Goal: Task Accomplishment & Management: Manage account settings

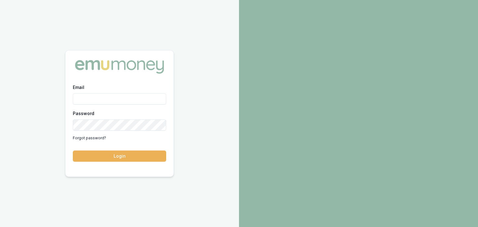
click at [94, 100] on input "Email" at bounding box center [119, 98] width 93 height 11
type input "baron.ketterman@emumoney.com.au"
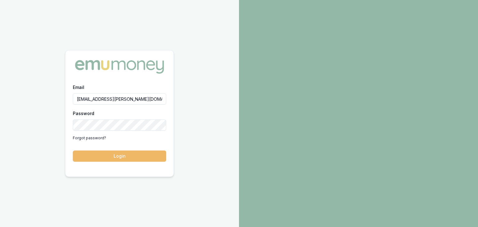
click at [139, 157] on button "Login" at bounding box center [119, 156] width 93 height 11
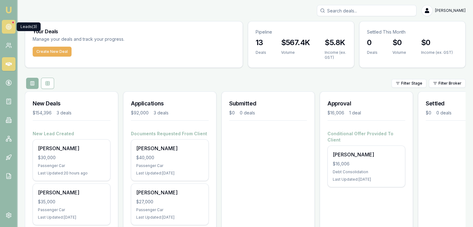
click at [9, 26] on icon at bounding box center [9, 27] width 6 height 6
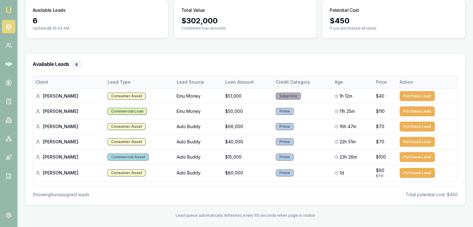
scroll to position [57, 0]
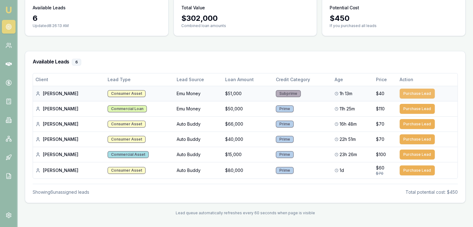
click at [410, 92] on button "Purchase Lead" at bounding box center [417, 94] width 35 height 10
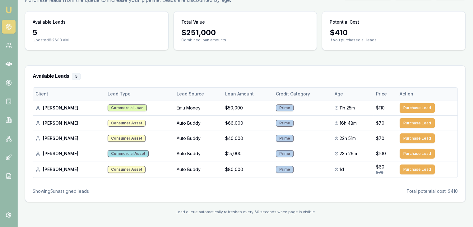
scroll to position [41, 0]
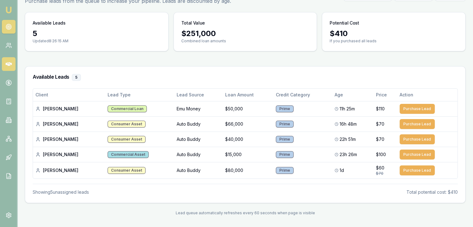
click at [9, 62] on icon at bounding box center [9, 64] width 6 height 4
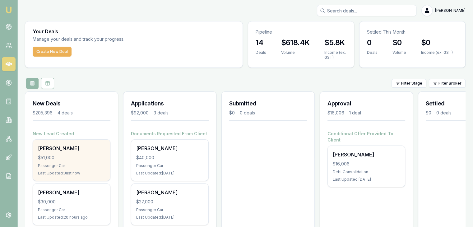
click at [53, 163] on div "Passenger Car" at bounding box center [71, 165] width 67 height 5
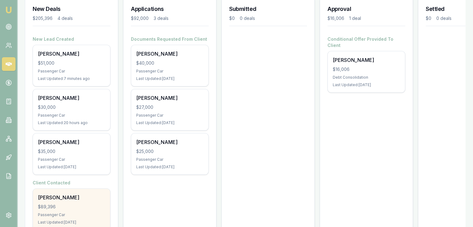
scroll to position [57, 0]
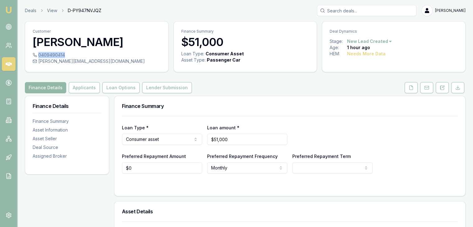
drag, startPoint x: 38, startPoint y: 54, endPoint x: 63, endPoint y: 54, distance: 25.5
click at [63, 54] on div "0409490414" at bounding box center [97, 55] width 128 height 6
copy div "0409490414"
click at [442, 89] on icon at bounding box center [442, 87] width 5 height 5
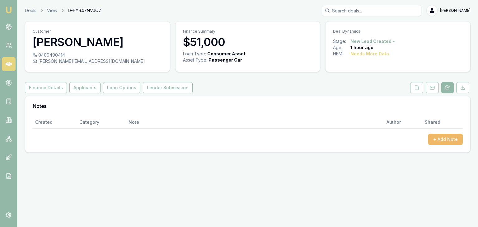
click at [442, 137] on button "+ Add Note" at bounding box center [445, 139] width 35 height 11
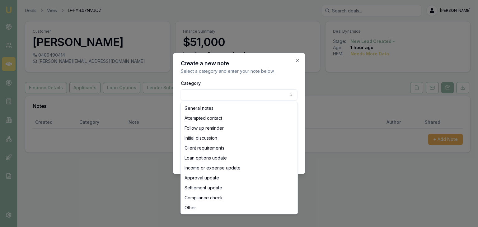
click at [256, 92] on body "Emu Broker Deals View D-PY947NVJQZ Baron Ketterman Toggle Menu Customer Paul Re…" at bounding box center [239, 113] width 478 height 227
select select "ATTEMPTED_CONTACT"
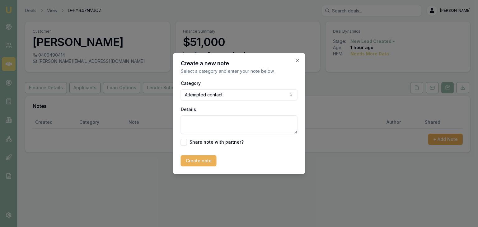
click at [202, 119] on textarea "Details" at bounding box center [239, 124] width 117 height 19
type textarea "Sent SMS intro"
click at [192, 159] on button "Create note" at bounding box center [199, 160] width 36 height 11
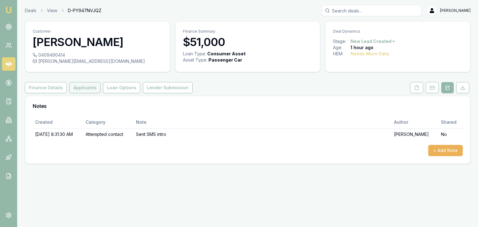
click at [80, 87] on button "Applicants" at bounding box center [84, 87] width 31 height 11
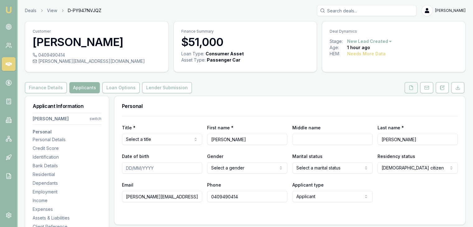
click at [412, 86] on icon at bounding box center [411, 88] width 3 height 4
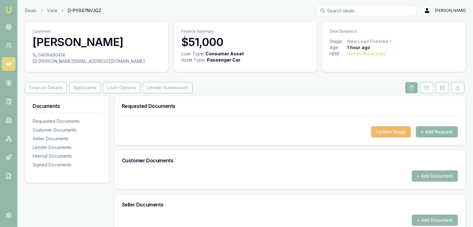
click at [386, 133] on button "Update Stage" at bounding box center [391, 131] width 40 height 11
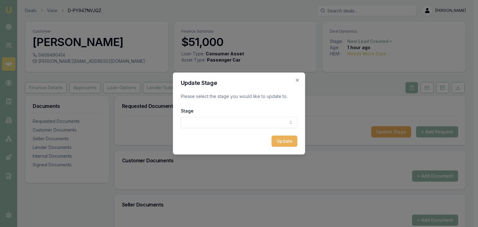
click at [207, 120] on body "Emu Broker Deals View D-PY947NVJQZ Baron Ketterman Toggle Menu Customer Paul Re…" at bounding box center [236, 113] width 473 height 227
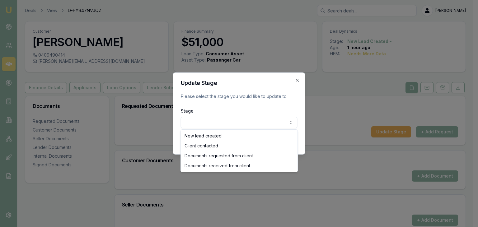
select select "CLIENT_CONTACTED"
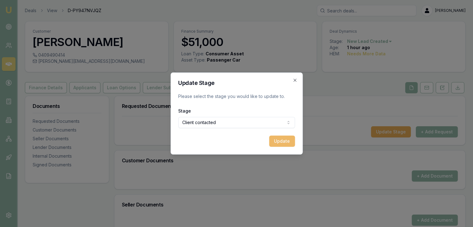
click at [287, 141] on button "Update" at bounding box center [282, 141] width 26 height 11
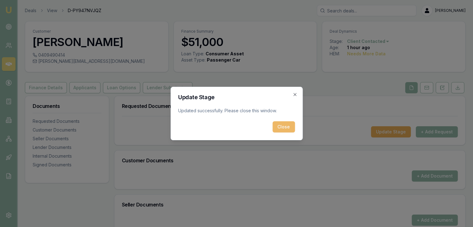
click at [279, 127] on button "Close" at bounding box center [283, 126] width 22 height 11
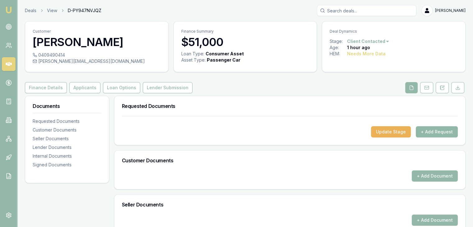
click at [434, 131] on button "+ Add Request" at bounding box center [437, 131] width 42 height 11
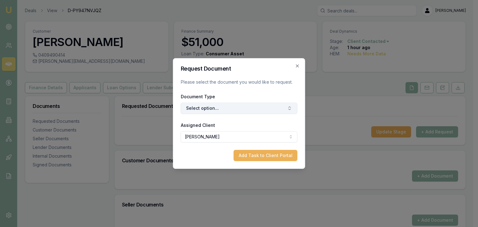
click at [247, 107] on button "Select option..." at bounding box center [239, 108] width 117 height 11
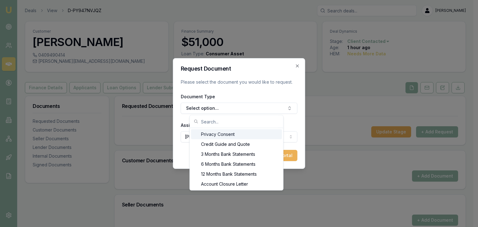
click at [212, 134] on div "Privacy Consent" at bounding box center [236, 134] width 91 height 10
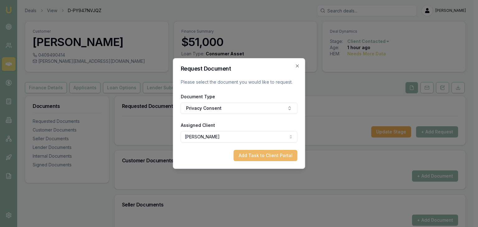
click at [255, 155] on button "Add Task to Client Portal" at bounding box center [266, 155] width 64 height 11
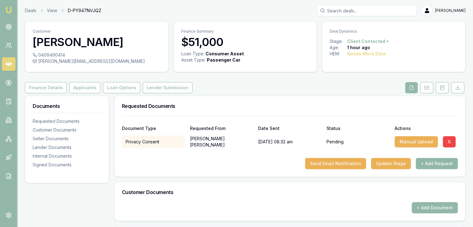
click at [430, 163] on button "+ Add Request" at bounding box center [437, 163] width 42 height 11
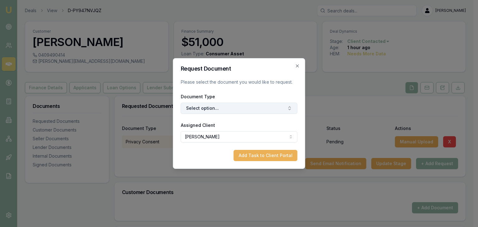
click at [232, 109] on button "Select option..." at bounding box center [239, 108] width 117 height 11
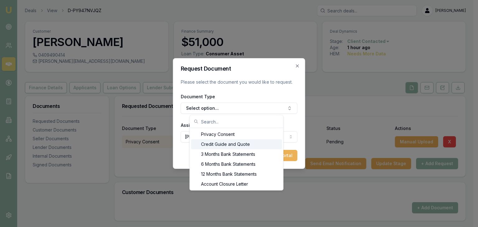
click at [209, 144] on div "Credit Guide and Quote" at bounding box center [236, 144] width 91 height 10
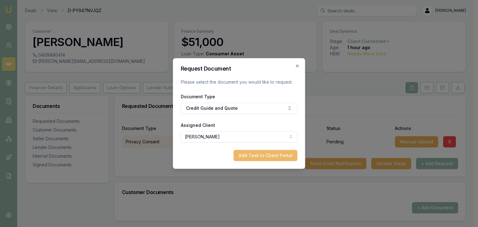
click at [268, 156] on button "Add Task to Client Portal" at bounding box center [266, 155] width 64 height 11
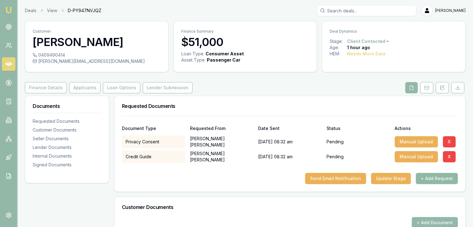
click at [430, 180] on button "+ Add Request" at bounding box center [437, 178] width 42 height 11
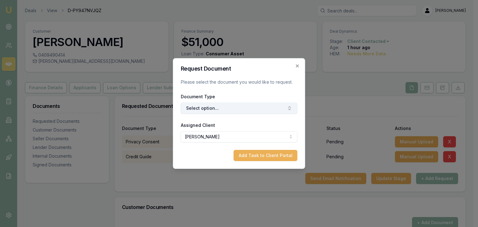
click at [233, 109] on button "Select option..." at bounding box center [239, 108] width 117 height 11
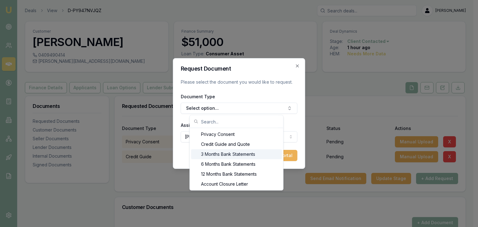
click at [207, 153] on div "3 Months Bank Statements" at bounding box center [236, 154] width 91 height 10
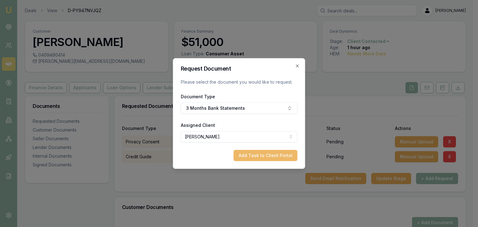
click at [260, 156] on button "Add Task to Client Portal" at bounding box center [266, 155] width 64 height 11
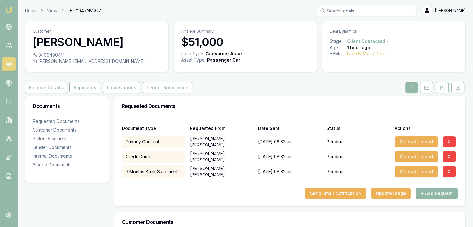
click at [438, 192] on button "+ Add Request" at bounding box center [437, 193] width 42 height 11
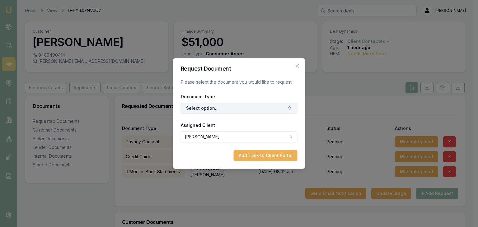
click at [213, 110] on button "Select option..." at bounding box center [239, 108] width 117 height 11
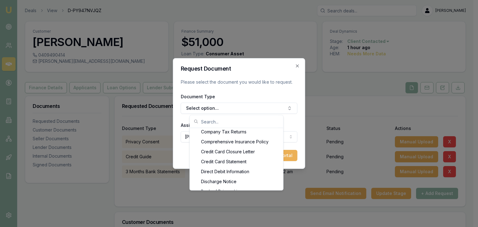
scroll to position [274, 0]
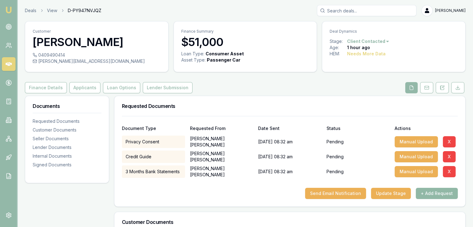
click at [426, 193] on button "+ Add Request" at bounding box center [437, 193] width 42 height 11
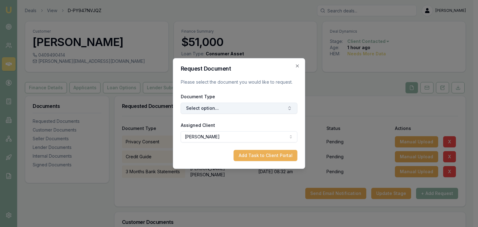
click at [288, 107] on icon "button" at bounding box center [289, 107] width 2 height 1
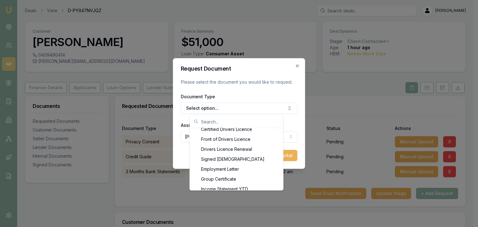
scroll to position [298, 0]
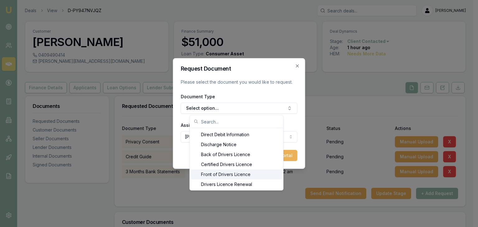
click at [238, 174] on div "Front of Drivers Licence" at bounding box center [236, 175] width 91 height 10
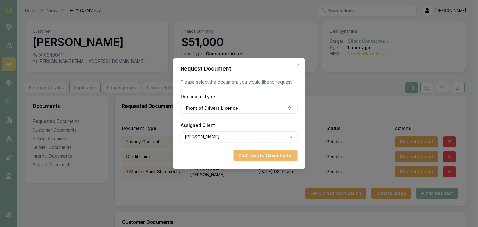
click at [254, 154] on button "Add Task to Client Portal" at bounding box center [266, 155] width 64 height 11
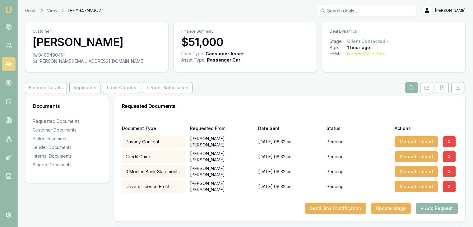
click at [430, 207] on button "+ Add Request" at bounding box center [437, 208] width 42 height 11
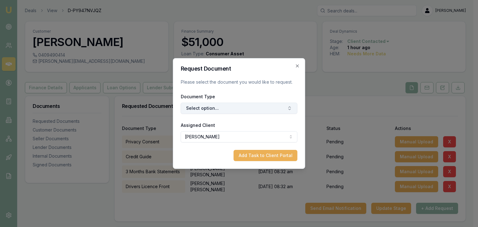
click at [289, 107] on icon "button" at bounding box center [289, 108] width 5 height 5
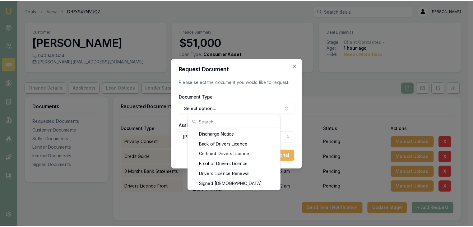
scroll to position [304, 0]
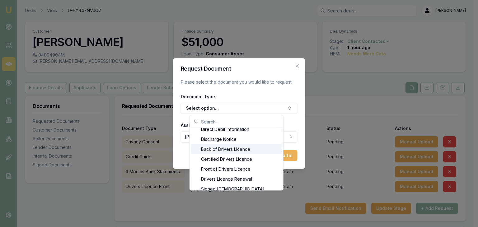
click at [221, 150] on div "Back of Drivers Licence" at bounding box center [236, 149] width 91 height 10
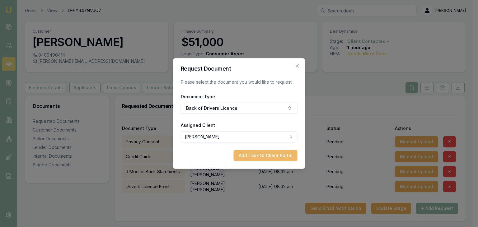
click at [263, 156] on button "Add Task to Client Portal" at bounding box center [266, 155] width 64 height 11
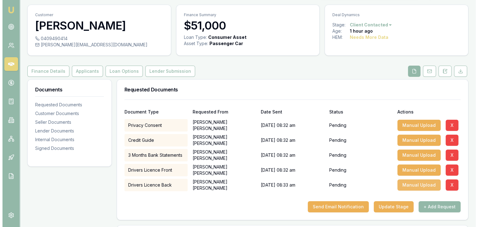
scroll to position [31, 0]
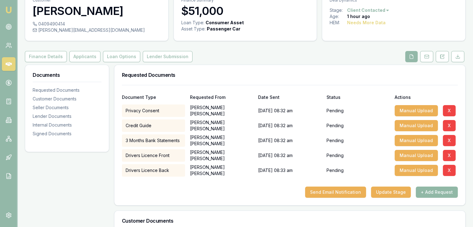
click at [428, 193] on button "+ Add Request" at bounding box center [437, 192] width 42 height 11
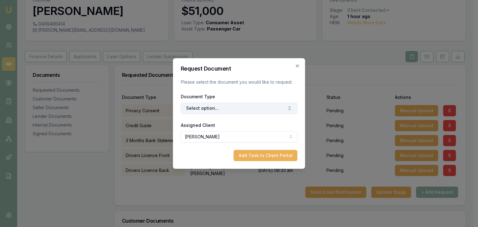
click at [237, 104] on button "Select option..." at bounding box center [239, 108] width 117 height 11
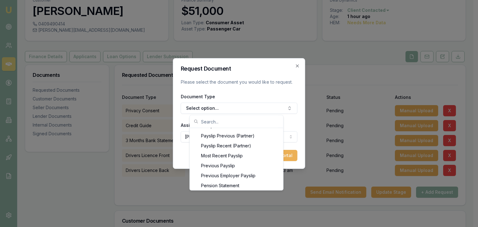
scroll to position [541, 0]
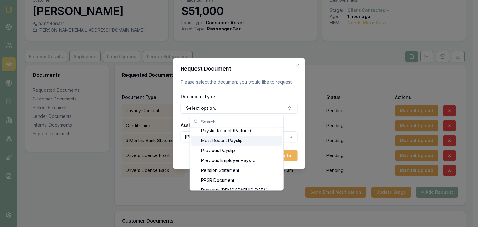
click at [225, 141] on div "Most Recent Payslip" at bounding box center [236, 141] width 91 height 10
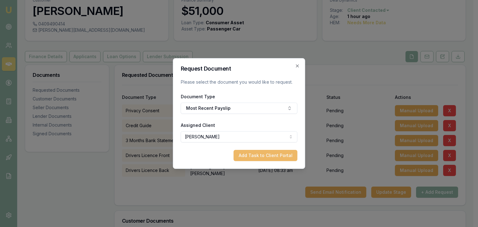
click at [251, 156] on button "Add Task to Client Portal" at bounding box center [266, 155] width 64 height 11
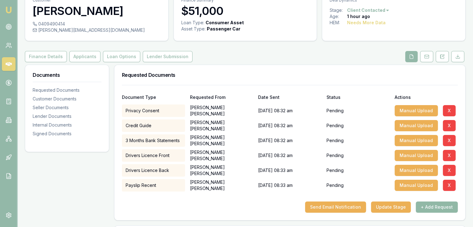
click at [430, 206] on button "+ Add Request" at bounding box center [437, 207] width 42 height 11
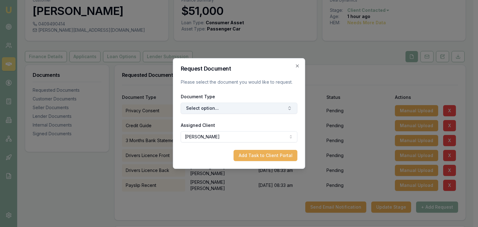
click at [290, 110] on icon "button" at bounding box center [289, 108] width 5 height 5
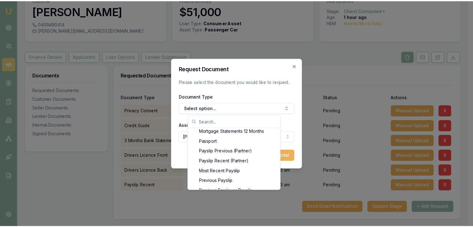
scroll to position [521, 0]
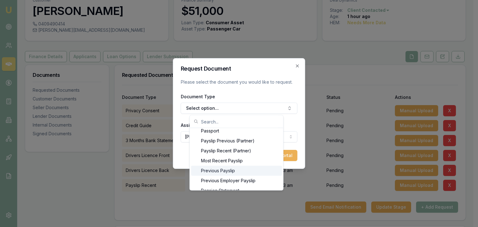
click at [226, 171] on div "Previous Payslip" at bounding box center [236, 171] width 91 height 10
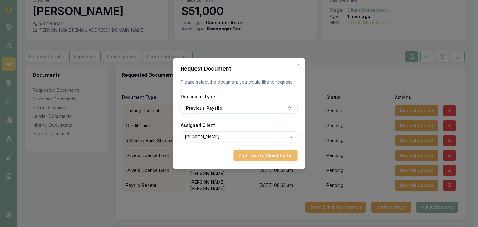
click at [256, 156] on button "Add Task to Client Portal" at bounding box center [266, 155] width 64 height 11
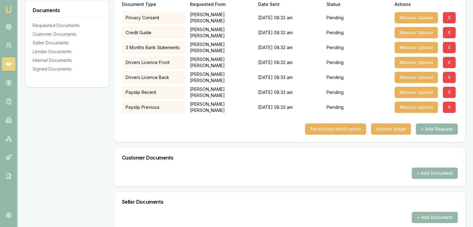
scroll to position [124, 0]
click at [325, 130] on button "Send Email Notification" at bounding box center [335, 128] width 61 height 11
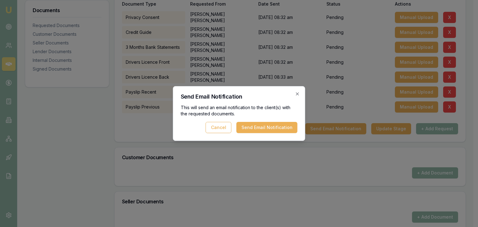
click at [265, 128] on button "Send Email Notification" at bounding box center [266, 127] width 61 height 11
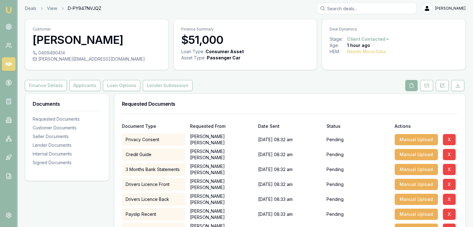
scroll to position [0, 0]
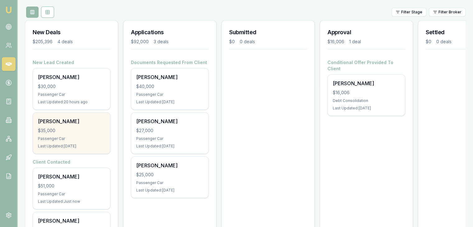
scroll to position [57, 0]
